Goal: Register for event/course

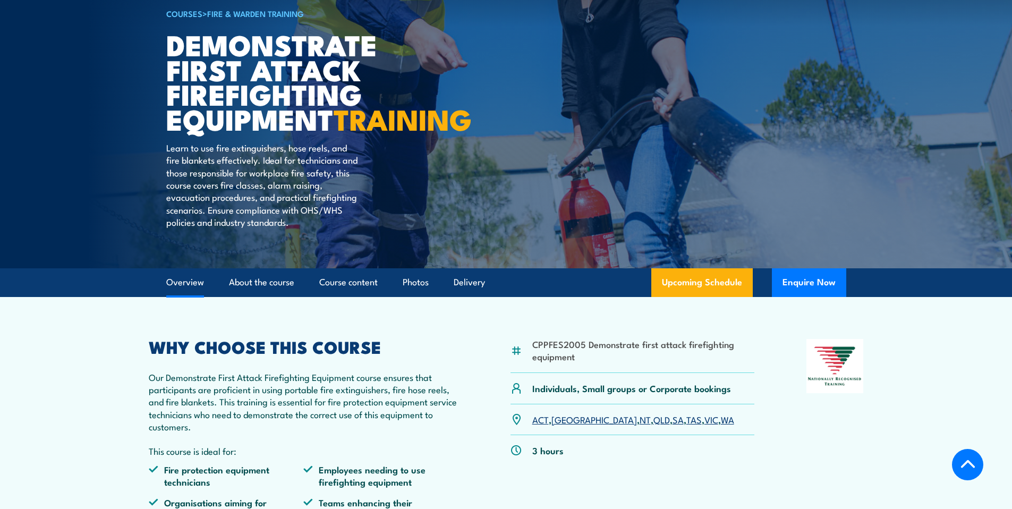
scroll to position [319, 0]
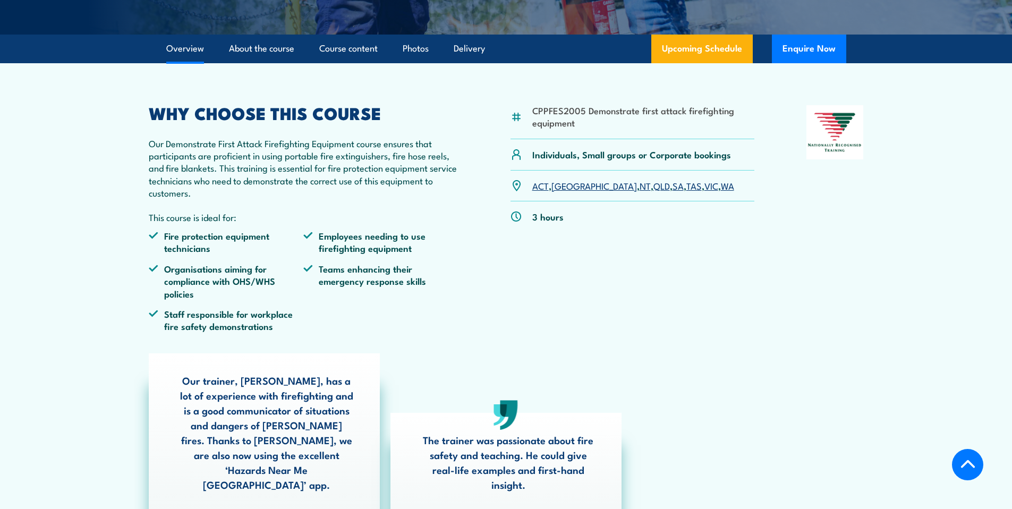
click at [705, 192] on link "VIC" at bounding box center [712, 185] width 14 height 13
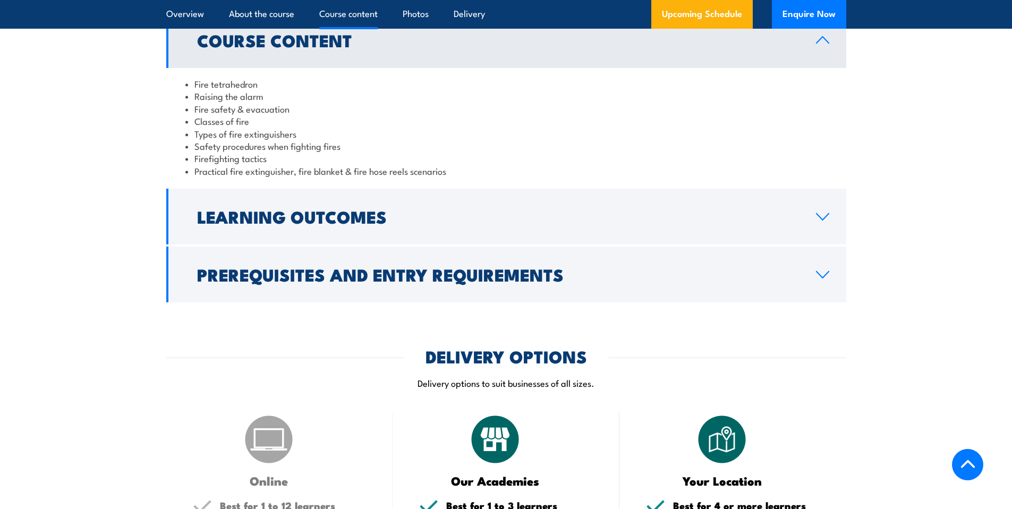
scroll to position [1104, 0]
